Goal: Find specific page/section: Find specific page/section

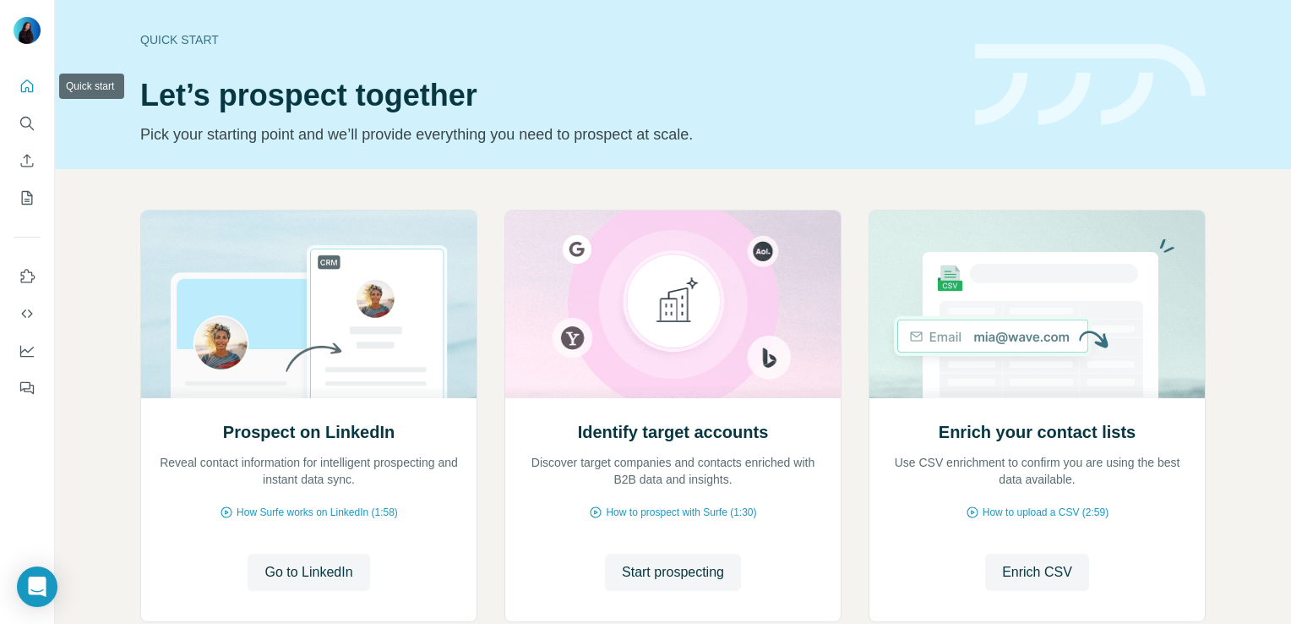
click at [32, 86] on icon "Quick start" at bounding box center [27, 85] width 13 height 13
click at [25, 183] on button "My lists" at bounding box center [27, 198] width 27 height 30
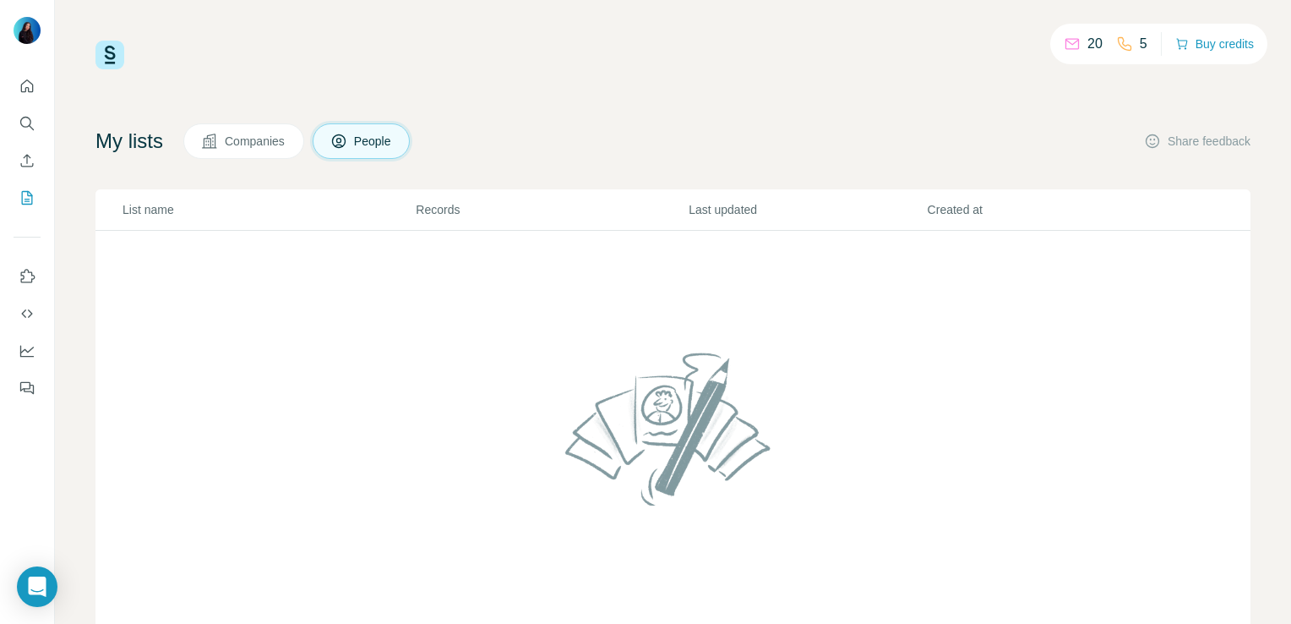
click at [257, 136] on span "Companies" at bounding box center [256, 141] width 62 height 17
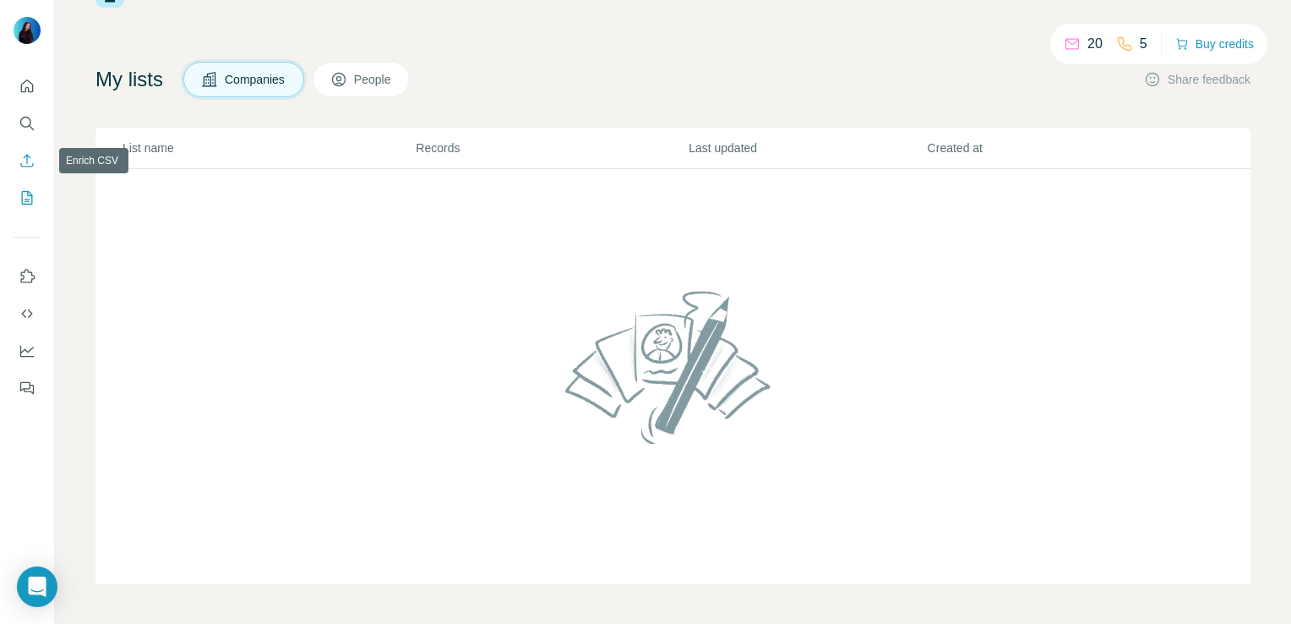
click at [35, 158] on icon "Enrich CSV" at bounding box center [27, 160] width 17 height 17
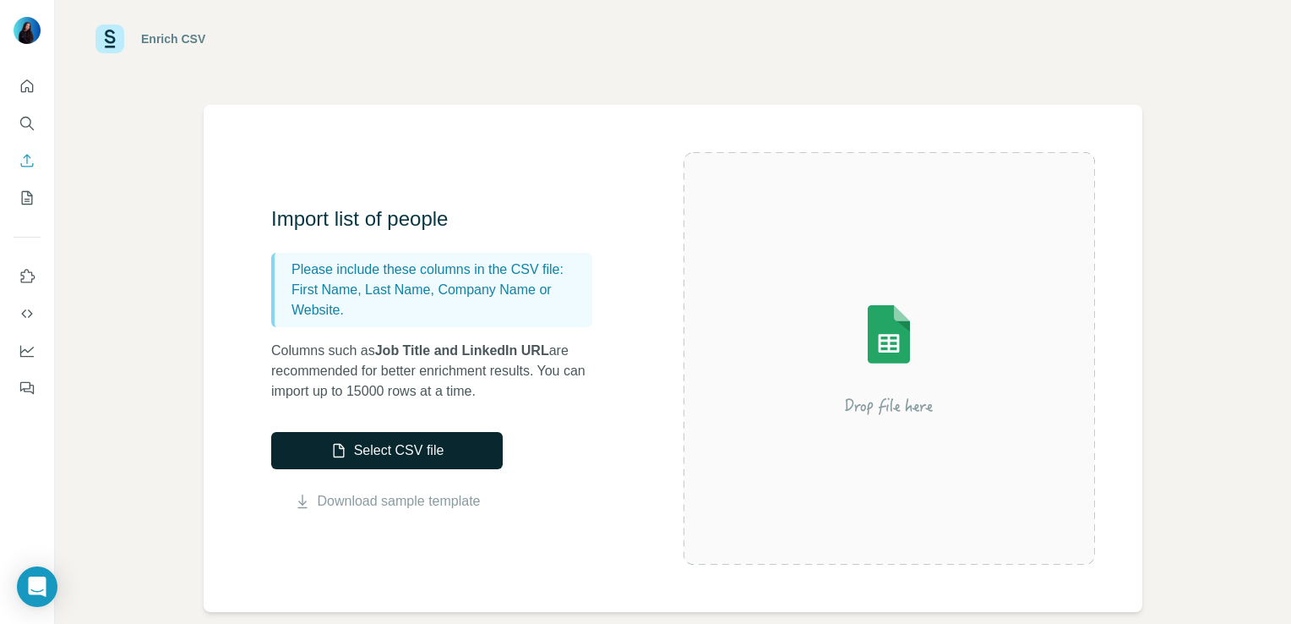
scroll to position [19, 0]
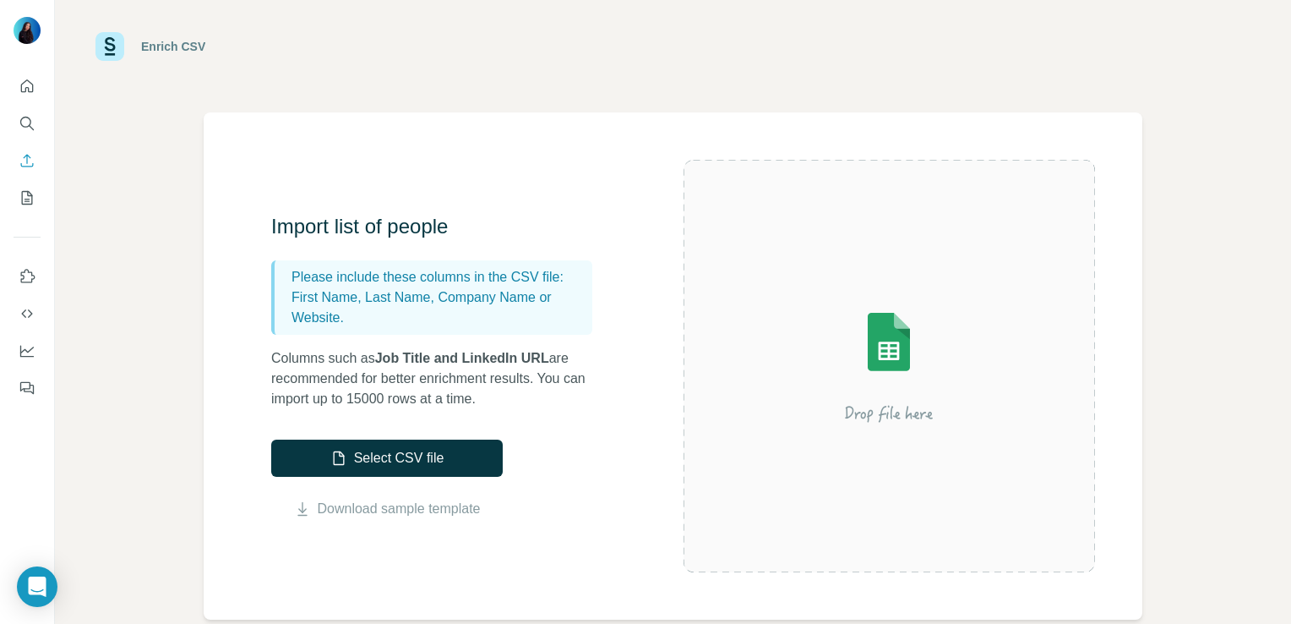
click at [37, 212] on button "My lists" at bounding box center [27, 198] width 27 height 30
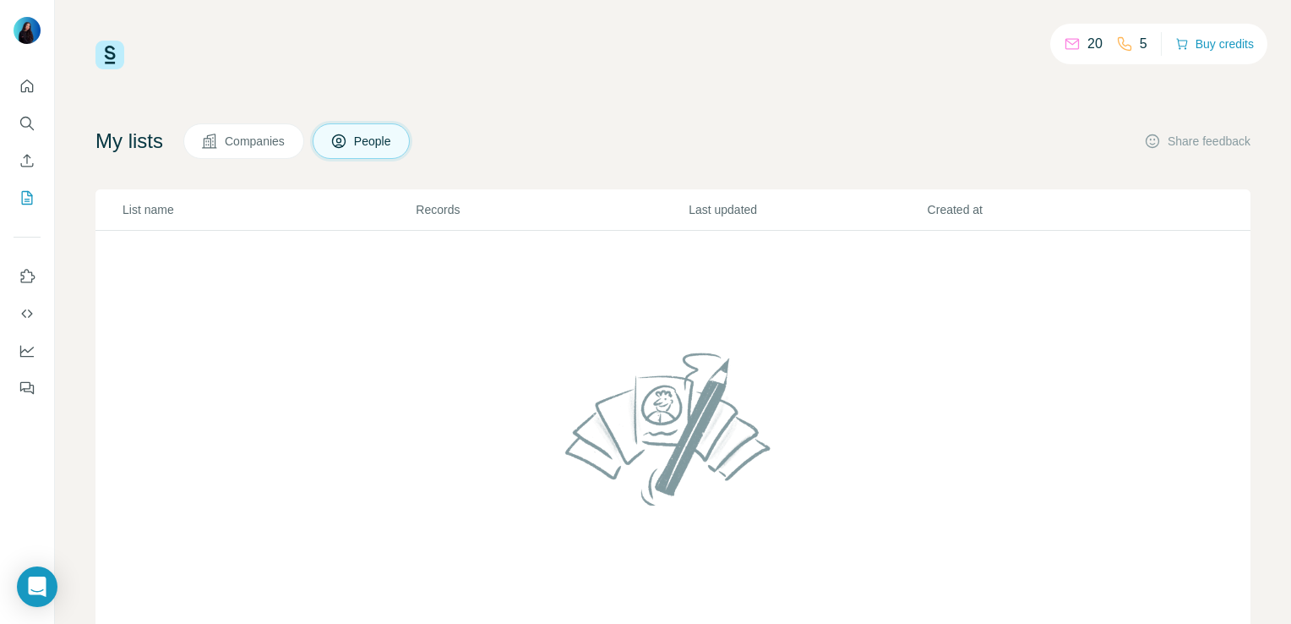
click at [263, 141] on span "Companies" at bounding box center [256, 141] width 62 height 17
click at [346, 139] on icon at bounding box center [338, 141] width 17 height 17
